Goal: Transaction & Acquisition: Purchase product/service

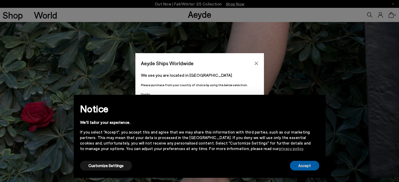
click at [302, 168] on button "Accept" at bounding box center [304, 166] width 29 height 10
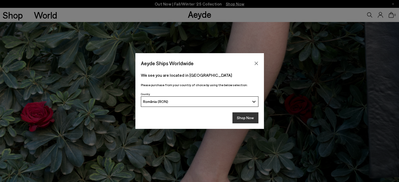
click at [248, 117] on button "Shop Now" at bounding box center [245, 118] width 26 height 11
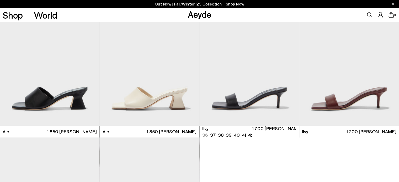
scroll to position [470, 0]
